Goal: Task Accomplishment & Management: Complete application form

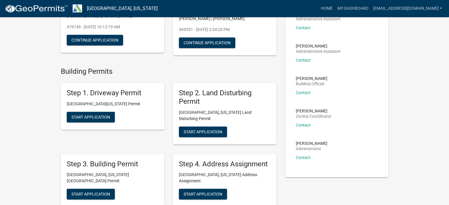
scroll to position [30, 0]
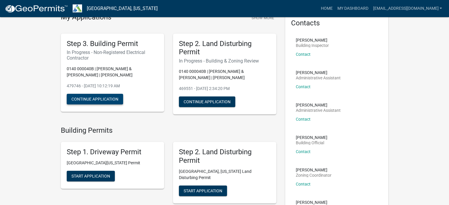
click at [106, 99] on button "Continue Application" at bounding box center [95, 99] width 56 height 11
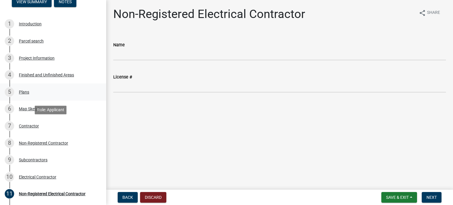
scroll to position [59, 0]
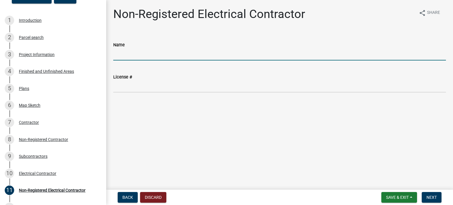
click at [137, 55] on input "Name" at bounding box center [279, 54] width 333 height 12
type input "Skiba Electric"
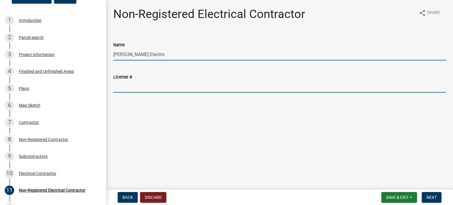
drag, startPoint x: 141, startPoint y: 89, endPoint x: 140, endPoint y: 86, distance: 3.3
click at [140, 86] on input "License #" at bounding box center [279, 87] width 333 height 12
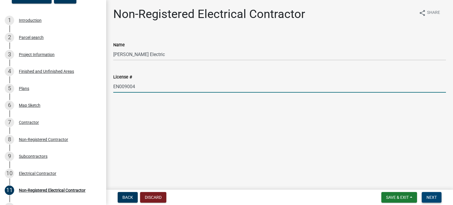
type input "EN009004"
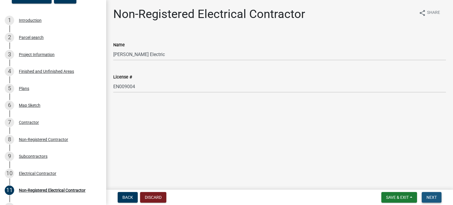
click at [431, 197] on span "Next" at bounding box center [432, 197] width 10 height 5
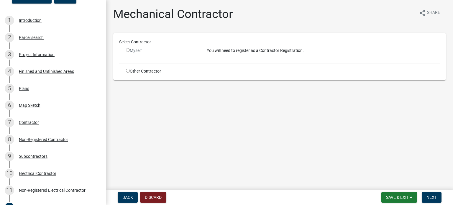
click at [128, 70] on input "radio" at bounding box center [128, 71] width 4 height 4
radio input "true"
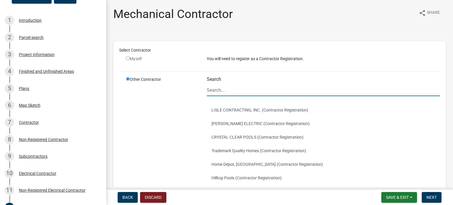
click at [232, 92] on input "Search" at bounding box center [323, 90] width 233 height 12
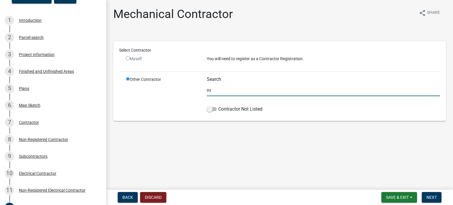
type input "e"
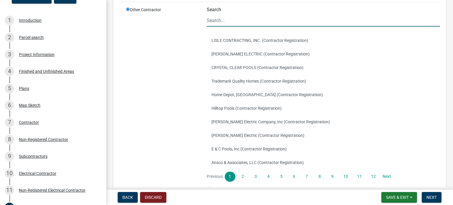
scroll to position [111, 0]
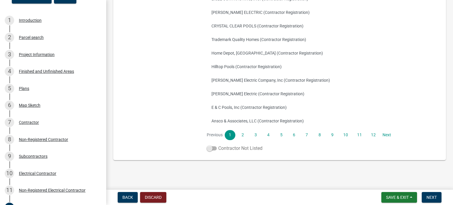
click at [214, 148] on span at bounding box center [212, 148] width 10 height 4
click at [218, 145] on input "Contractor Not Listed" at bounding box center [218, 145] width 0 height 0
click at [428, 196] on span "Next" at bounding box center [432, 197] width 10 height 5
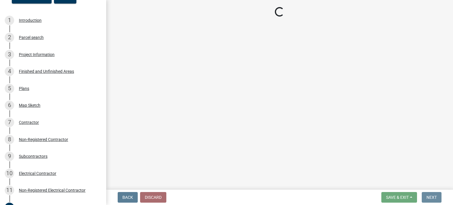
scroll to position [0, 0]
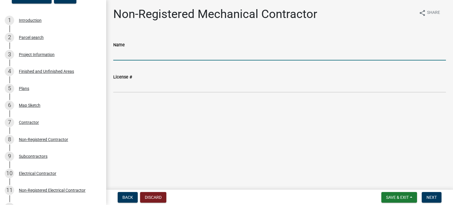
click at [143, 56] on input "Name" at bounding box center [279, 54] width 333 height 12
type input "Extreme Heating and Air"
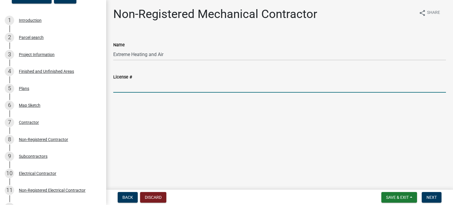
click at [141, 86] on input "License #" at bounding box center [279, 87] width 333 height 12
type input "CN210700"
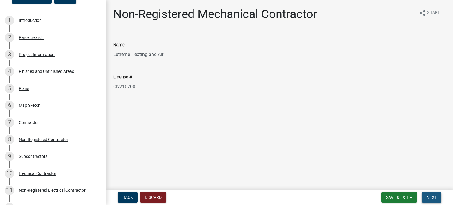
click at [439, 194] on button "Next" at bounding box center [432, 197] width 20 height 11
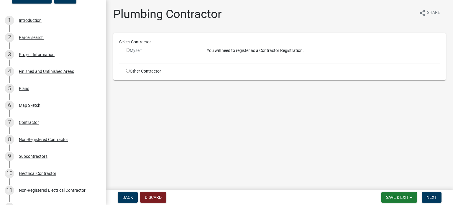
click at [127, 70] on input "radio" at bounding box center [128, 71] width 4 height 4
radio input "true"
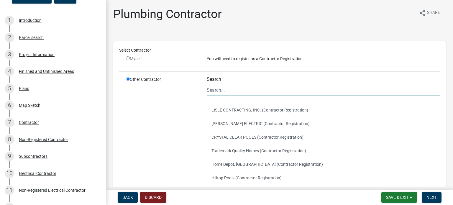
click at [223, 88] on input "Search" at bounding box center [323, 90] width 233 height 12
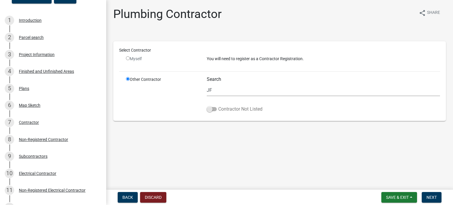
click at [213, 109] on span at bounding box center [212, 109] width 10 height 4
click at [218, 106] on input "Contractor Not Listed" at bounding box center [218, 106] width 0 height 0
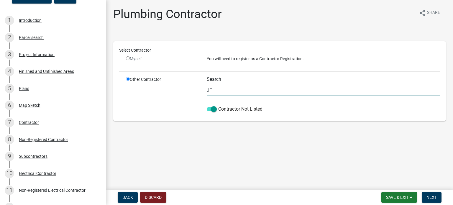
click at [231, 91] on input "JF" at bounding box center [323, 90] width 233 height 12
type input "J"
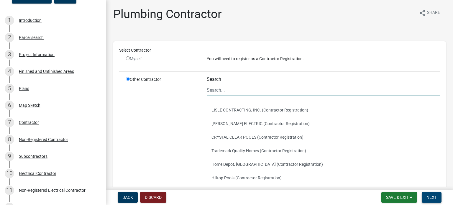
click at [438, 197] on button "Next" at bounding box center [432, 197] width 20 height 11
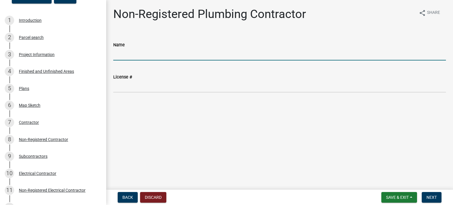
click at [166, 55] on input "Name" at bounding box center [279, 54] width 333 height 12
type input "JFM Plumbing"
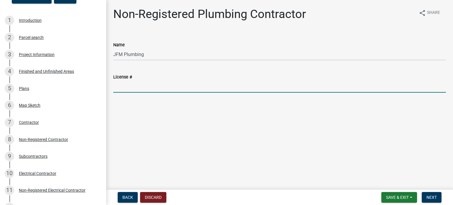
click at [157, 89] on input "License #" at bounding box center [279, 87] width 333 height 12
type input "MP208142"
click at [425, 198] on button "Next" at bounding box center [432, 197] width 20 height 11
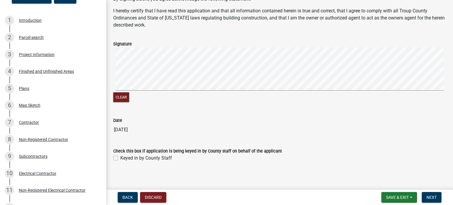
scroll to position [40, 0]
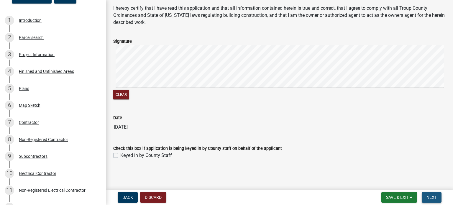
click at [433, 199] on span "Next" at bounding box center [432, 197] width 10 height 5
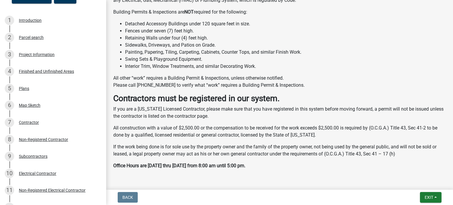
scroll to position [286, 0]
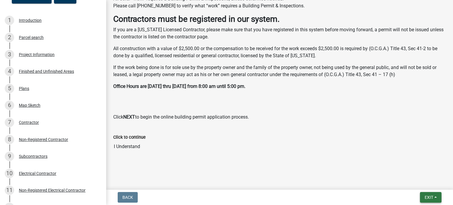
click at [436, 200] on button "Exit" at bounding box center [431, 197] width 22 height 11
click at [427, 184] on button "Save & Exit" at bounding box center [418, 182] width 47 height 14
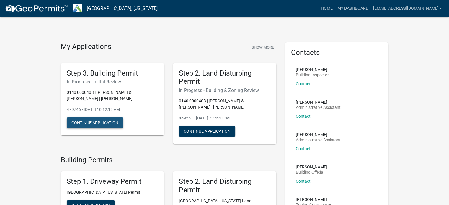
click at [107, 122] on button "Continue Application" at bounding box center [95, 122] width 56 height 11
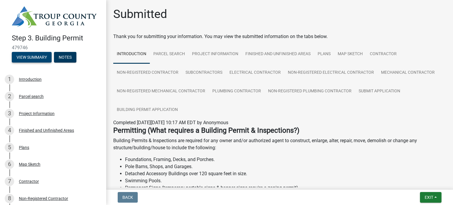
click at [42, 54] on button "View Summary" at bounding box center [32, 57] width 40 height 11
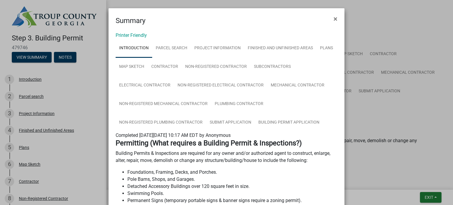
drag, startPoint x: 336, startPoint y: 16, endPoint x: 304, endPoint y: 22, distance: 32.2
click at [334, 16] on button "×" at bounding box center [335, 19] width 13 height 17
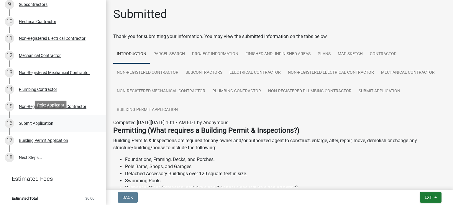
scroll to position [212, 0]
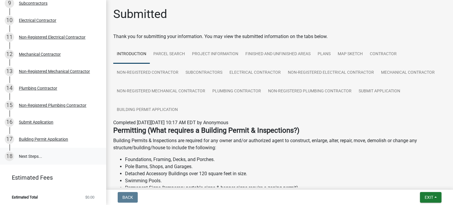
click at [27, 153] on link "18 Next Steps..." at bounding box center [53, 156] width 106 height 17
click at [25, 155] on link "18 Next Steps..." at bounding box center [53, 156] width 106 height 17
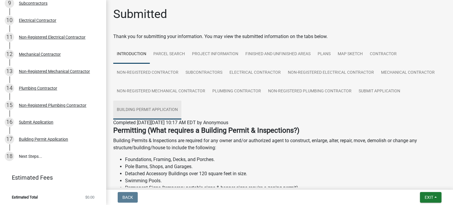
click at [162, 110] on link "Building Permit Application" at bounding box center [147, 110] width 68 height 19
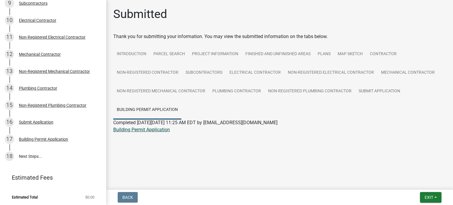
click at [157, 130] on link "Building Permit Application" at bounding box center [141, 130] width 57 height 6
